Goal: Information Seeking & Learning: Learn about a topic

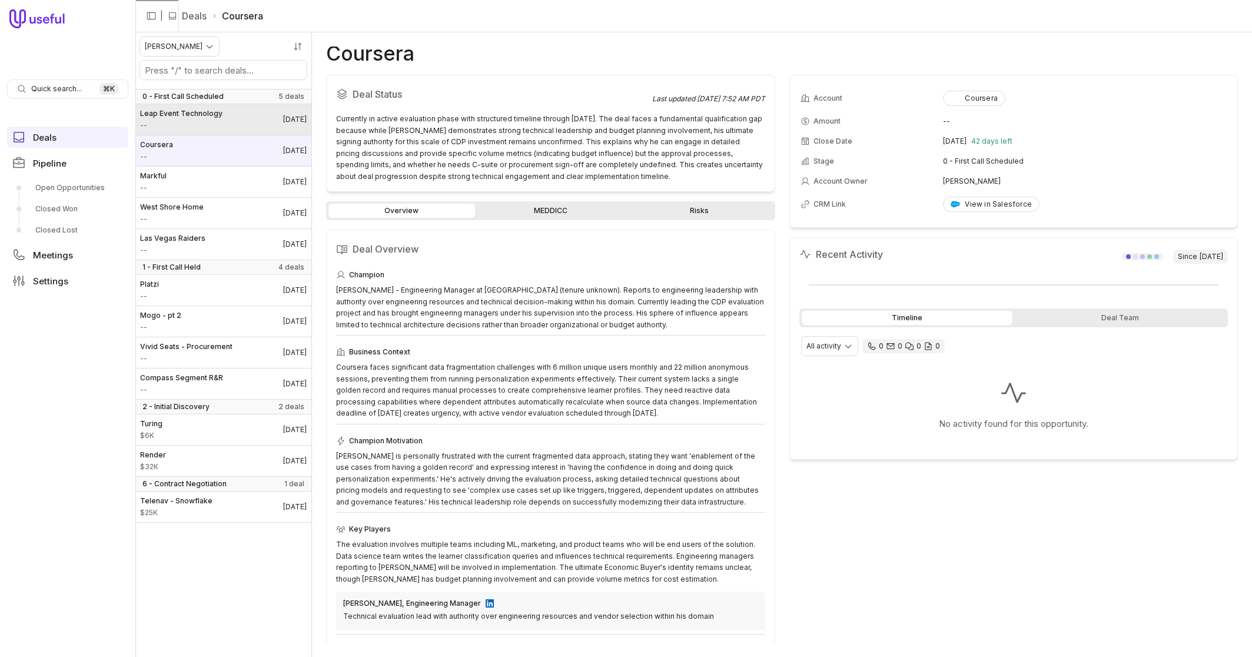
click at [182, 118] on div "Leap Event Technology --" at bounding box center [181, 119] width 82 height 21
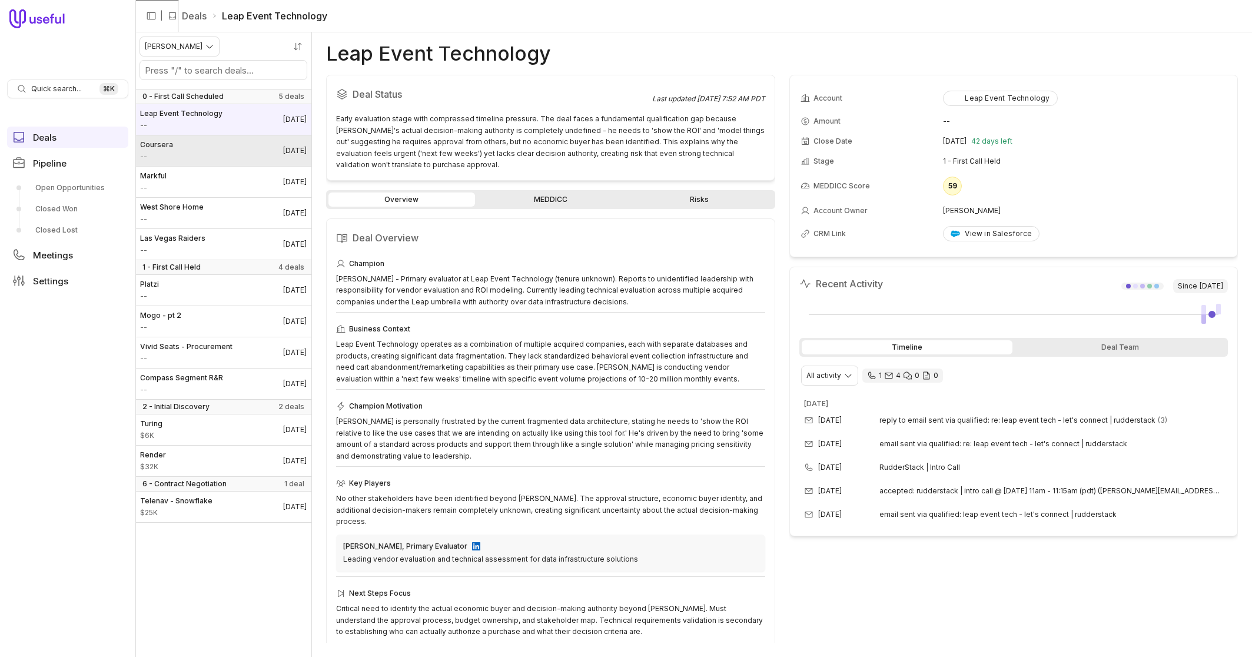
click at [215, 150] on link "Coursera -- [DATE]" at bounding box center [223, 150] width 176 height 31
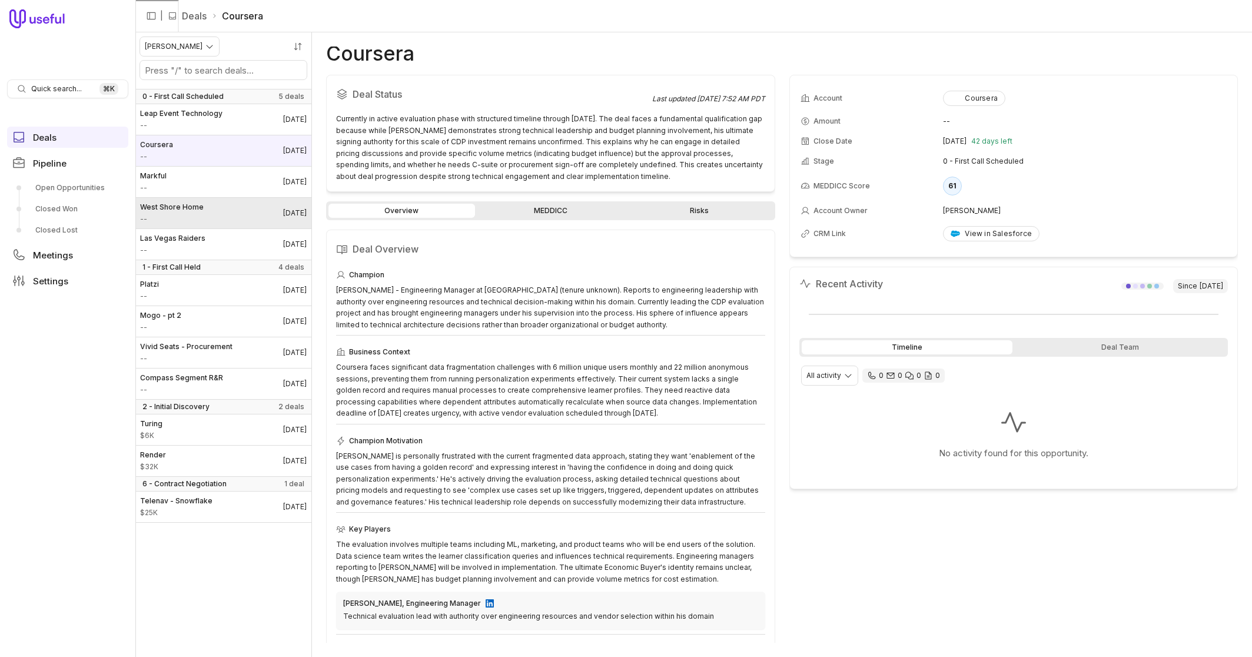
click at [201, 211] on link "[GEOGRAPHIC_DATA] Home -- [DATE]" at bounding box center [223, 213] width 176 height 31
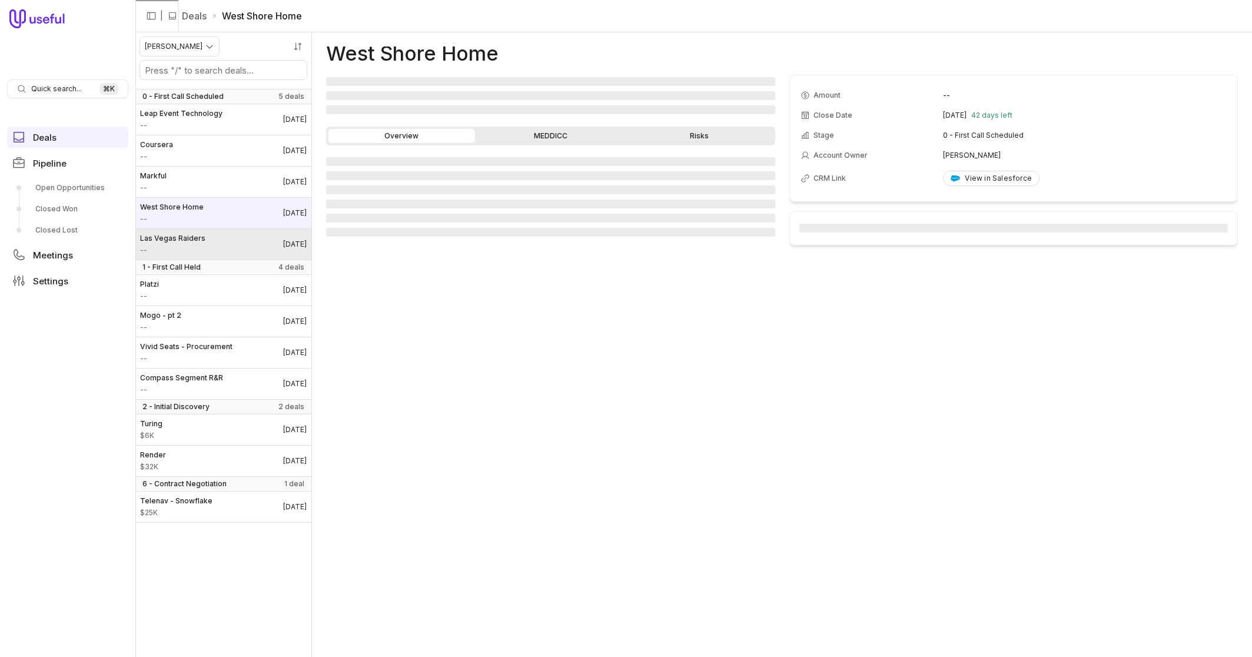
click at [198, 240] on span "Las Vegas Raiders" at bounding box center [172, 238] width 65 height 9
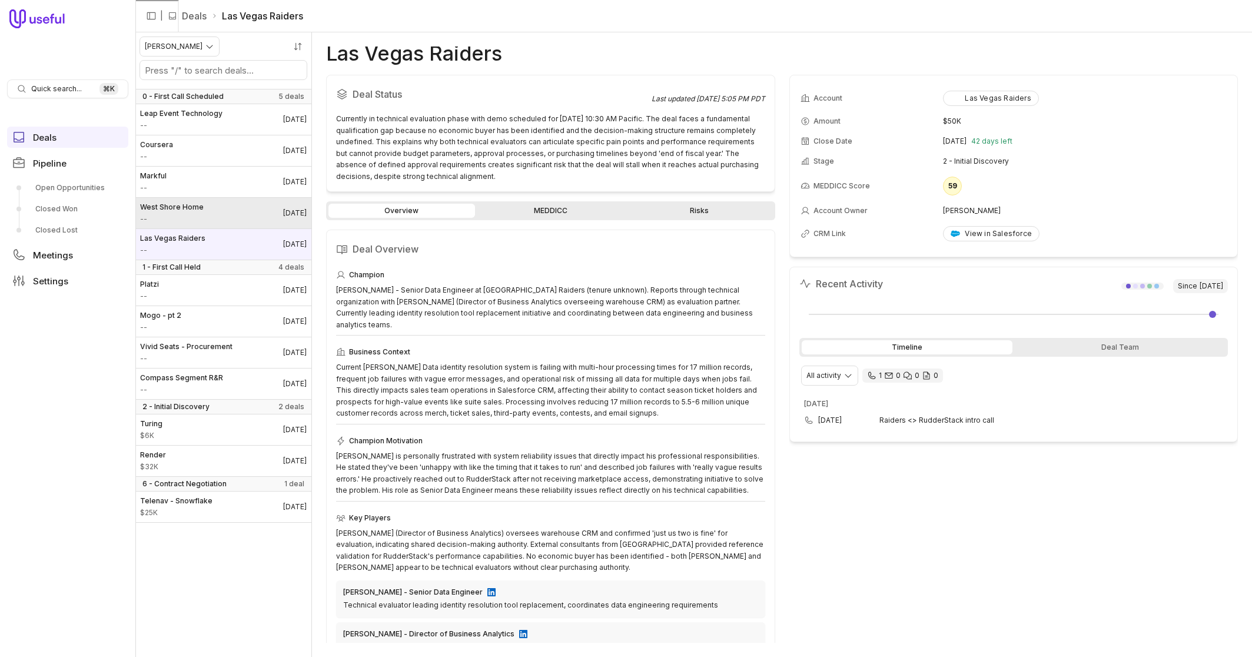
click at [197, 218] on span "--" at bounding box center [172, 218] width 64 height 9
